Goal: Transaction & Acquisition: Purchase product/service

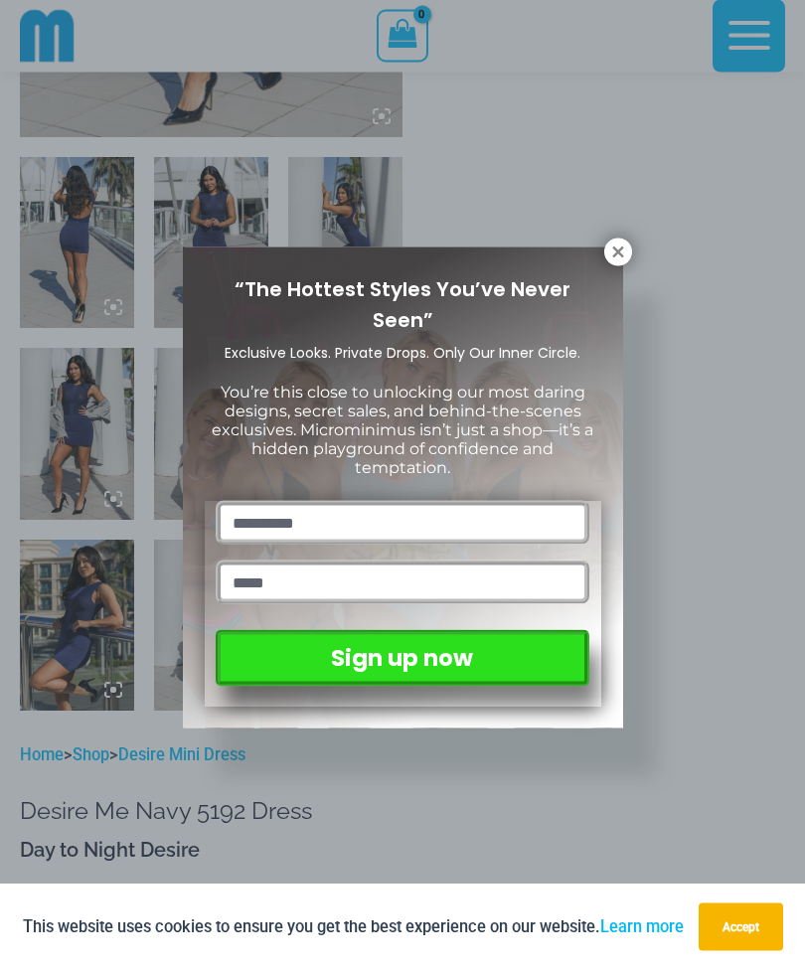
scroll to position [564, 0]
click at [615, 253] on icon at bounding box center [617, 252] width 11 height 11
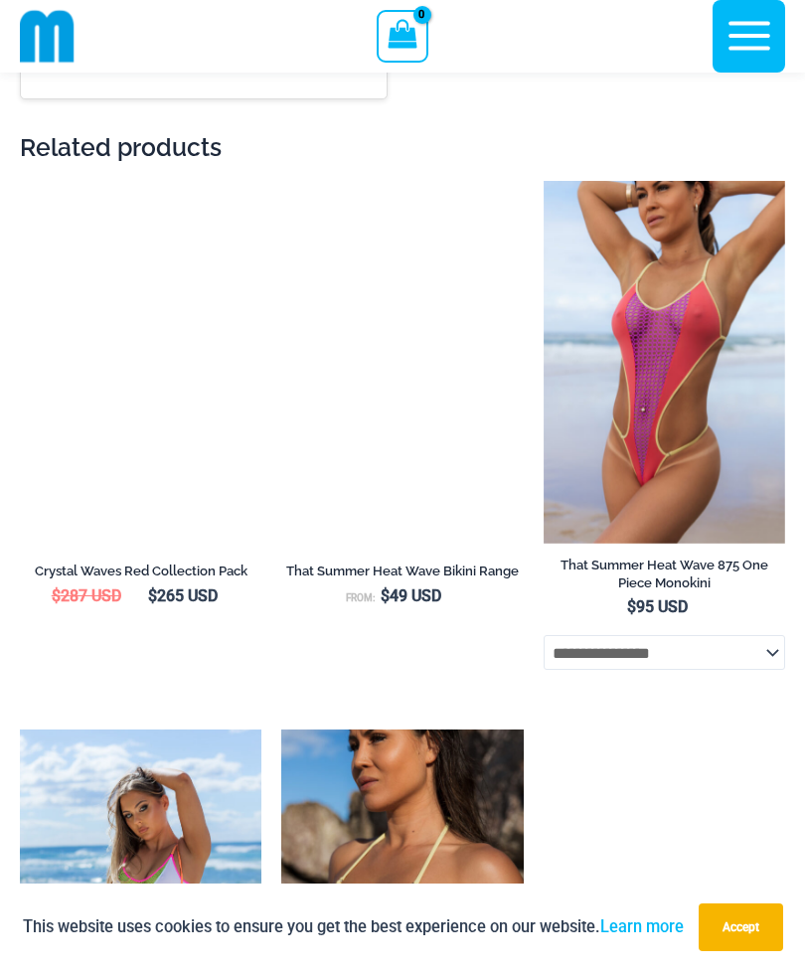
scroll to position [2880, 0]
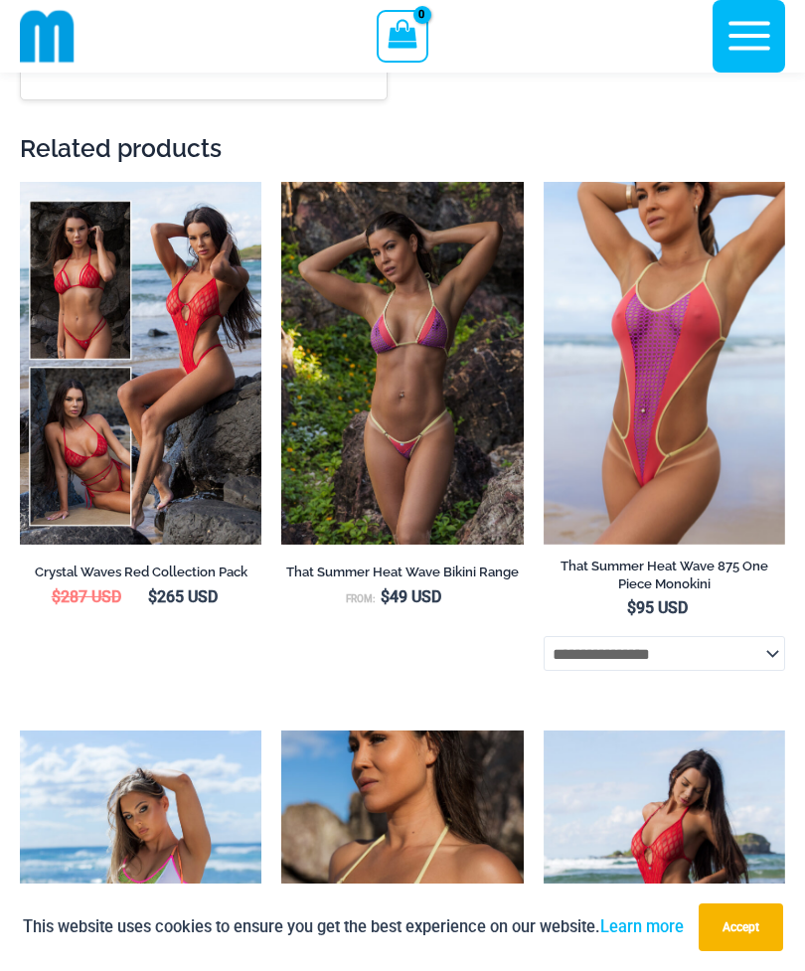
click at [20, 182] on img at bounding box center [20, 182] width 0 height 0
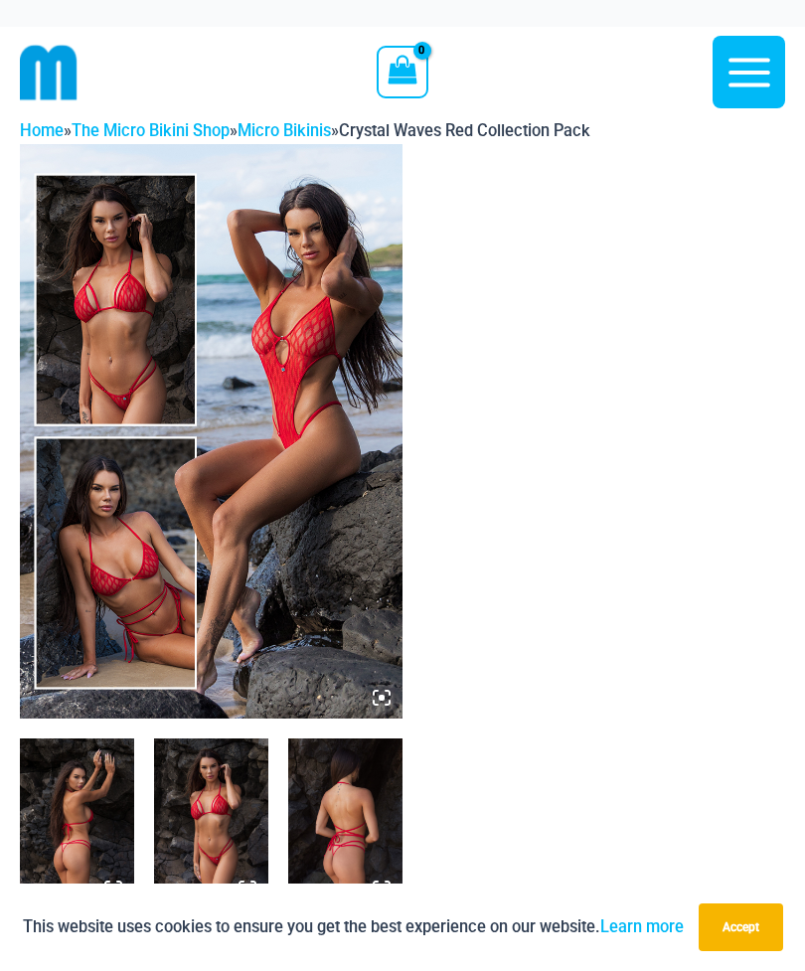
click at [333, 507] on img at bounding box center [211, 431] width 383 height 575
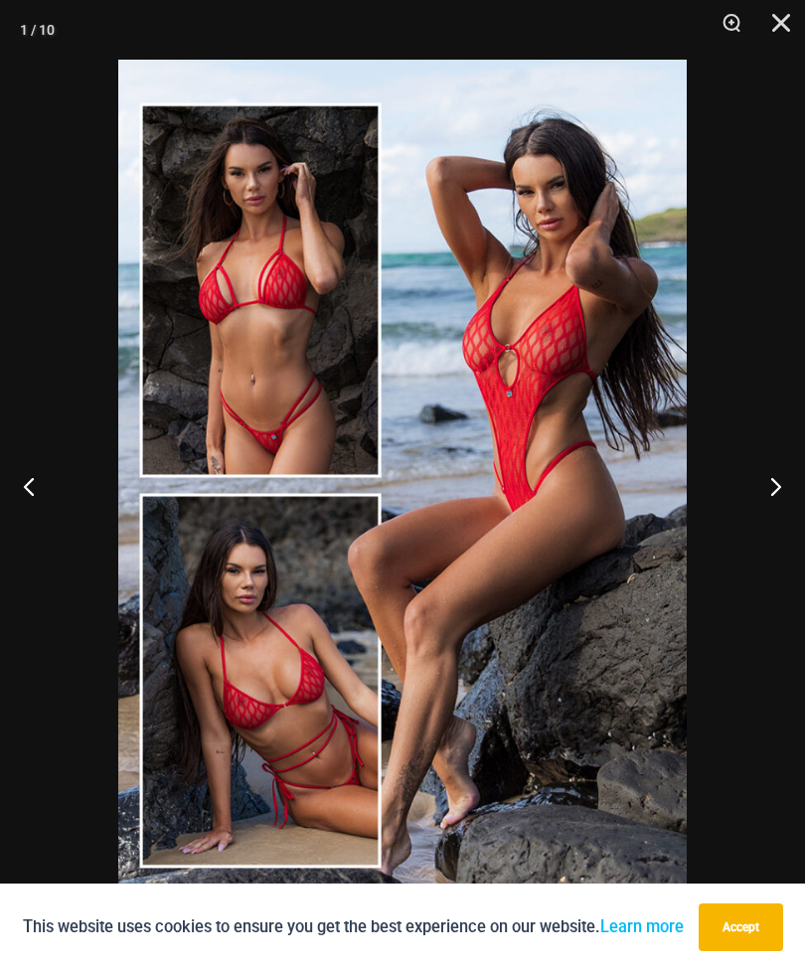
click at [773, 479] on button "Next" at bounding box center [768, 485] width 75 height 99
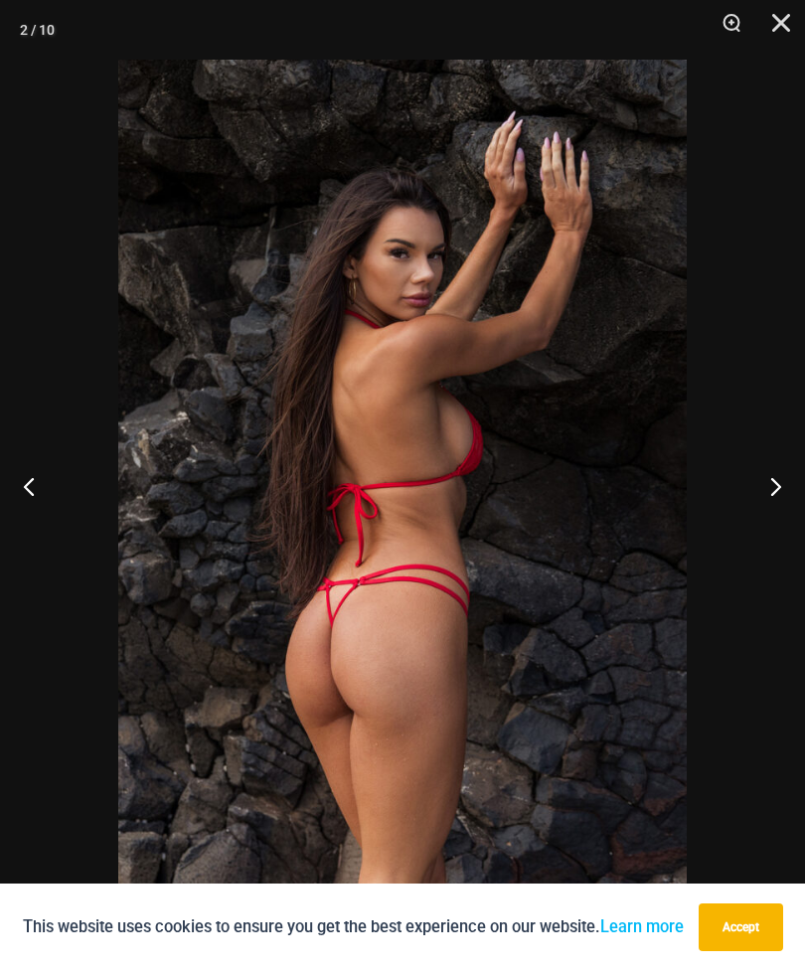
click at [763, 485] on button "Next" at bounding box center [768, 485] width 75 height 99
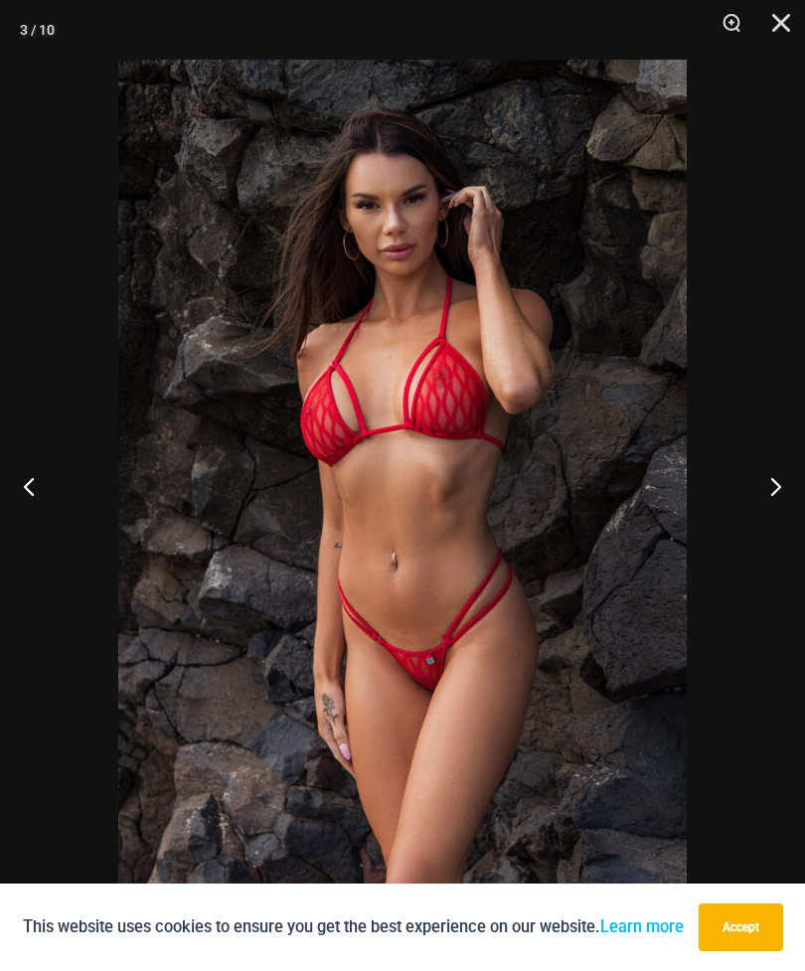
click at [769, 485] on button "Next" at bounding box center [768, 485] width 75 height 99
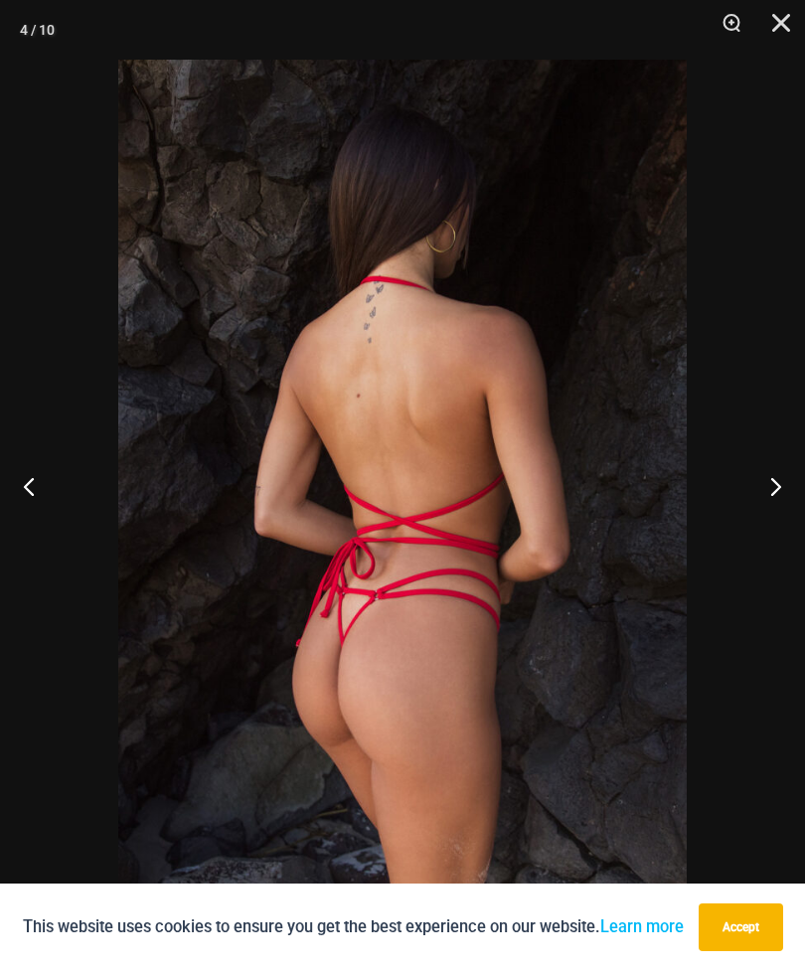
click at [775, 482] on button "Next" at bounding box center [768, 485] width 75 height 99
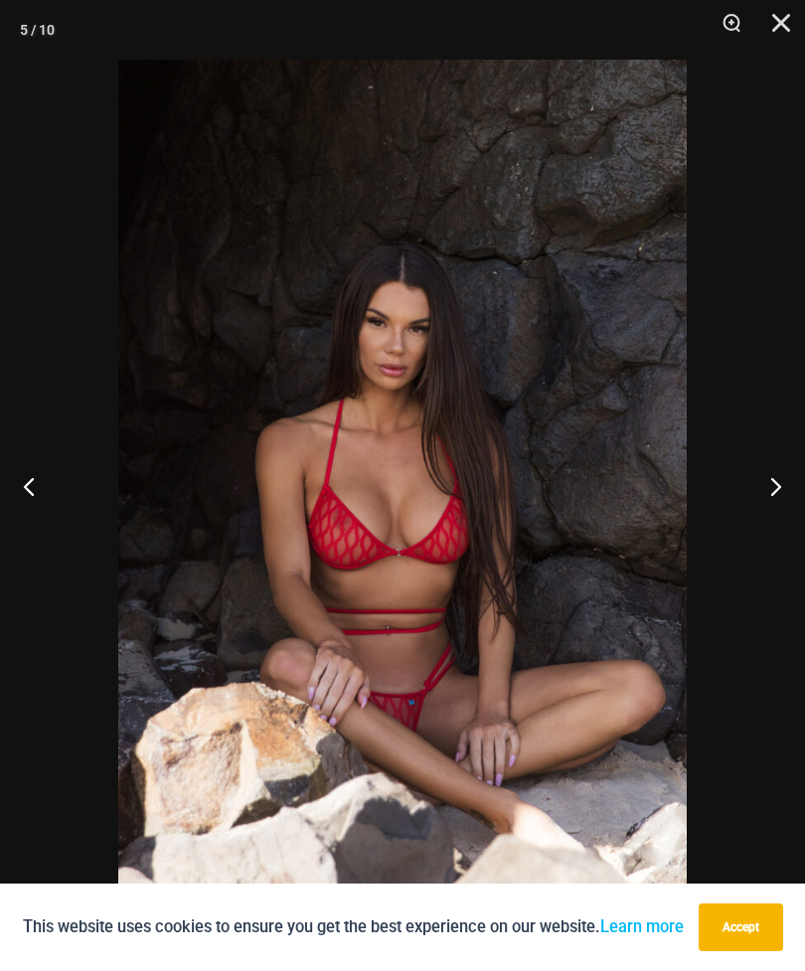
click at [787, 482] on button "Next" at bounding box center [768, 485] width 75 height 99
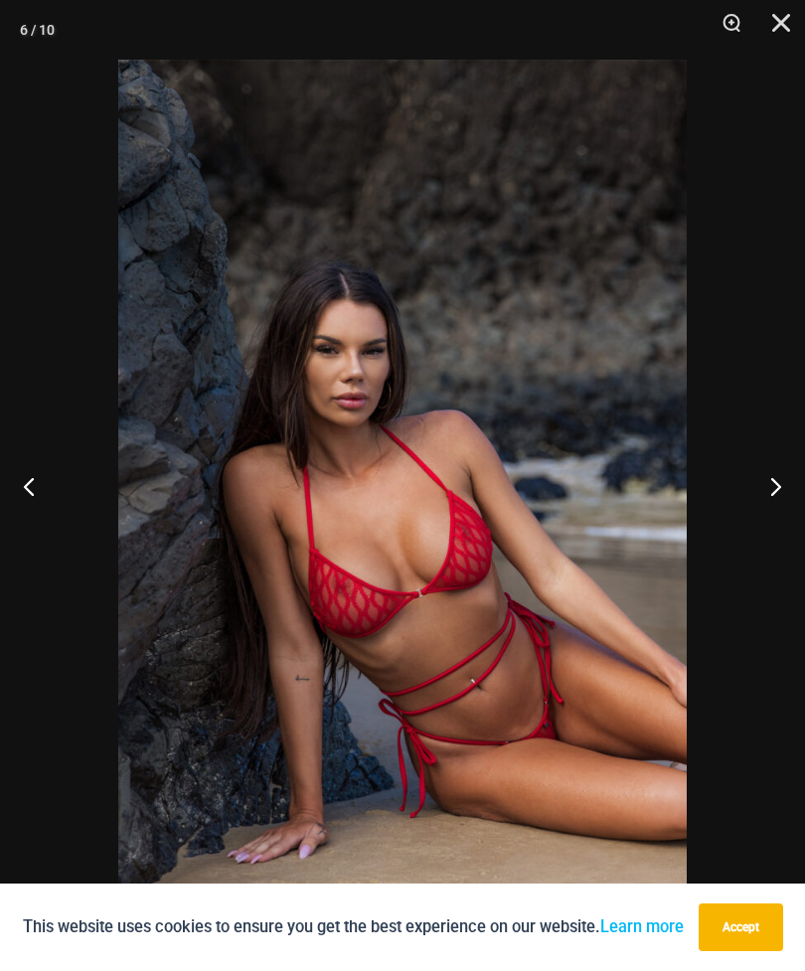
click at [780, 485] on button "Next" at bounding box center [768, 485] width 75 height 99
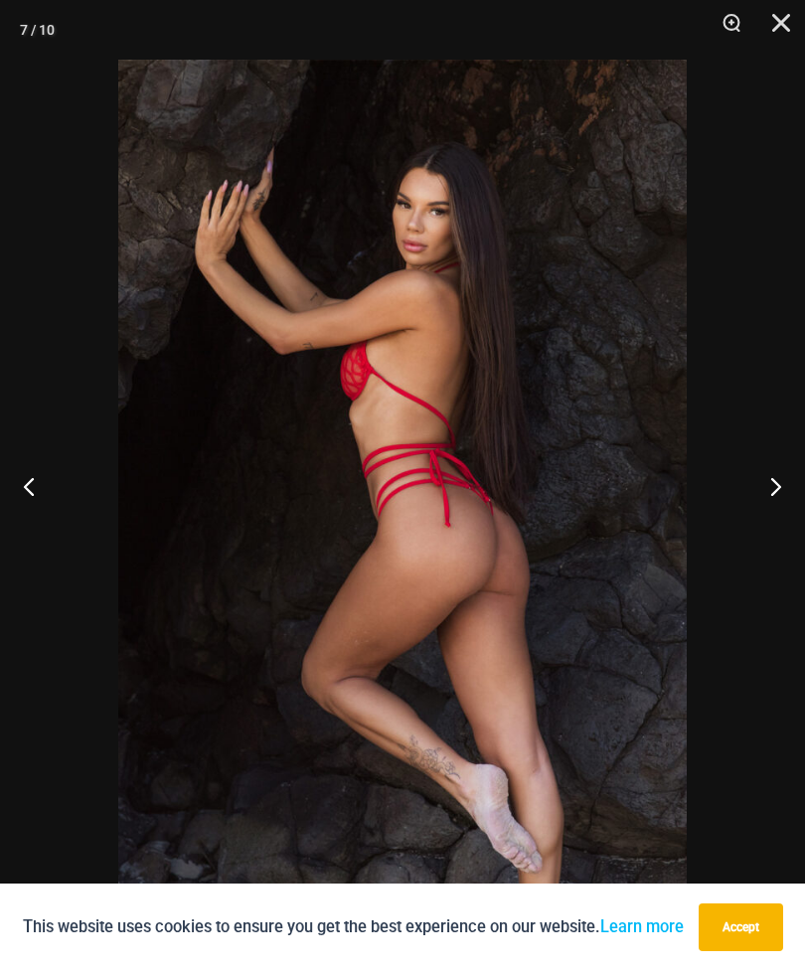
click at [792, 491] on button "Next" at bounding box center [768, 485] width 75 height 99
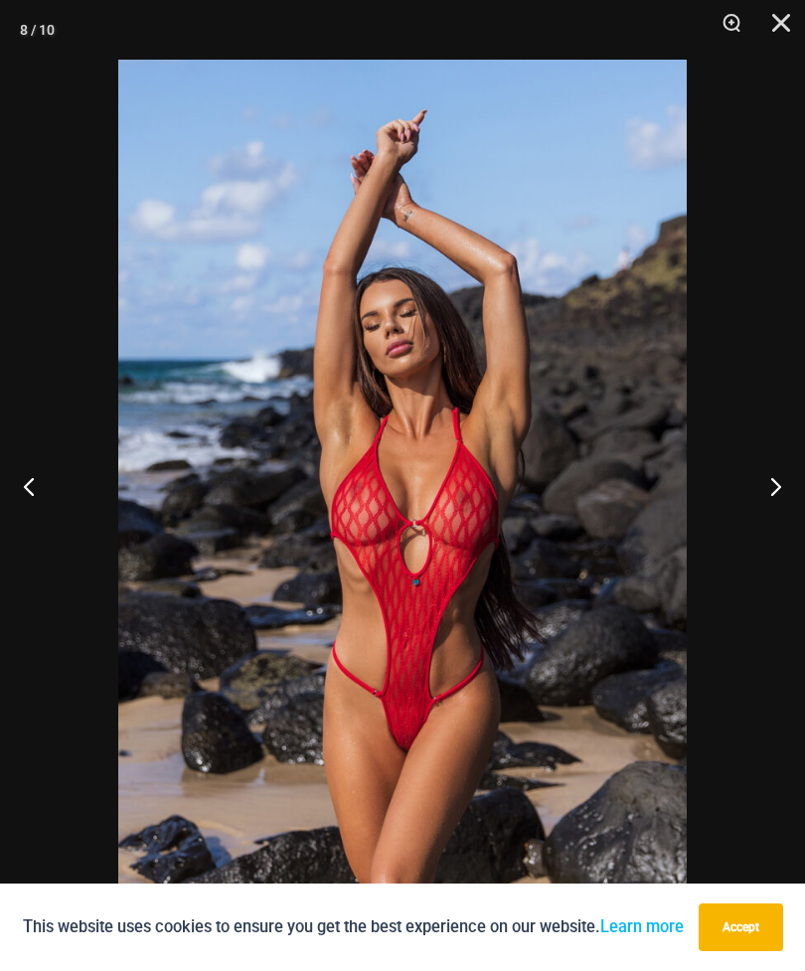
click at [773, 483] on button "Next" at bounding box center [768, 485] width 75 height 99
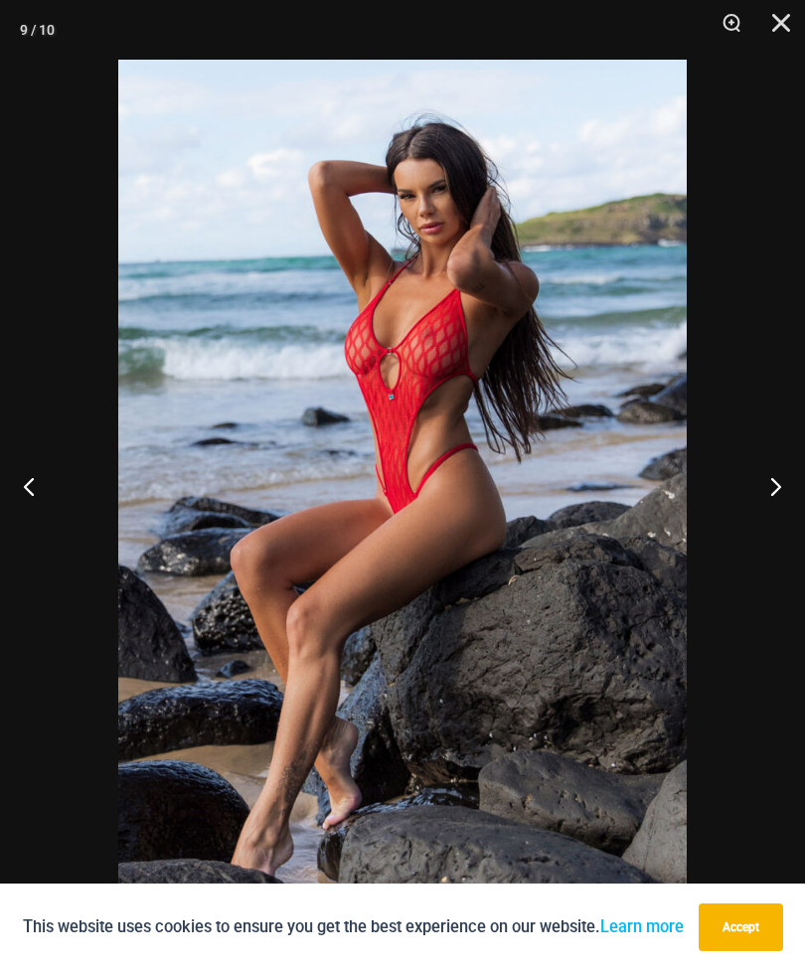
click at [779, 482] on button "Next" at bounding box center [768, 485] width 75 height 99
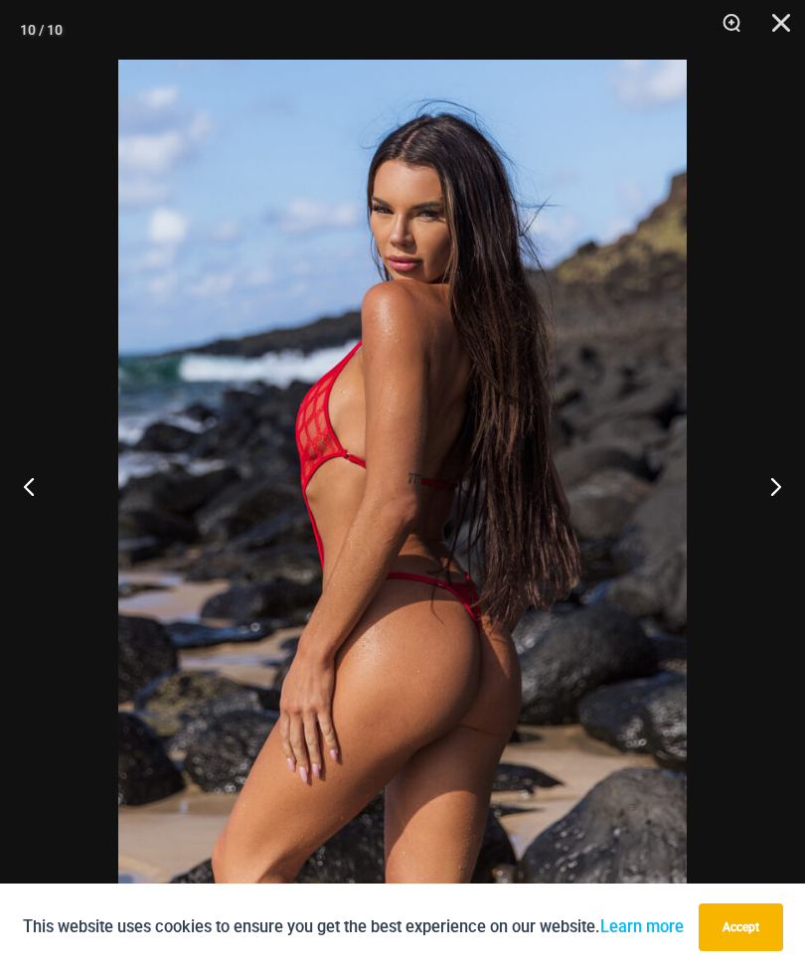
click at [775, 489] on button "Next" at bounding box center [768, 485] width 75 height 99
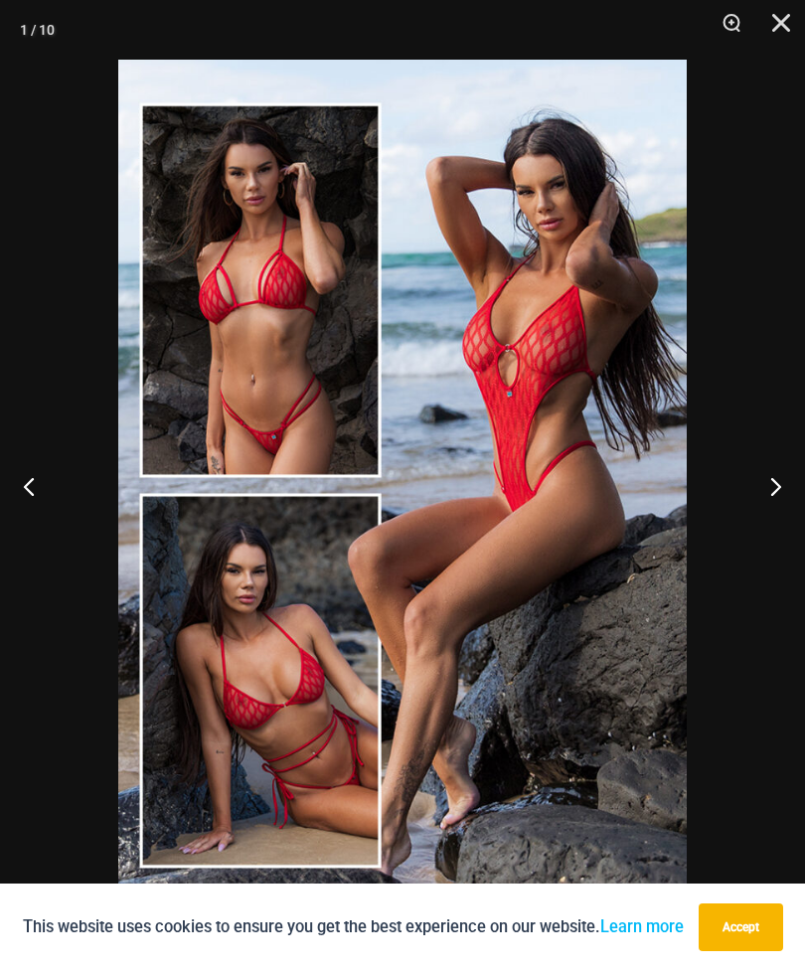
click at [789, 30] on button "Close" at bounding box center [774, 30] width 50 height 60
